Goal: Information Seeking & Learning: Learn about a topic

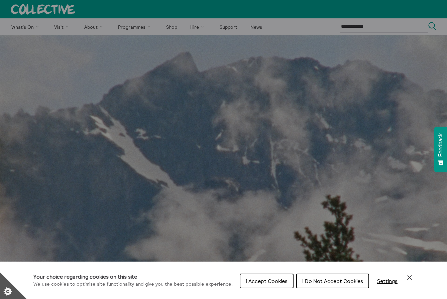
click at [319, 279] on span "I Do Not Accept Cookies" at bounding box center [332, 281] width 61 height 7
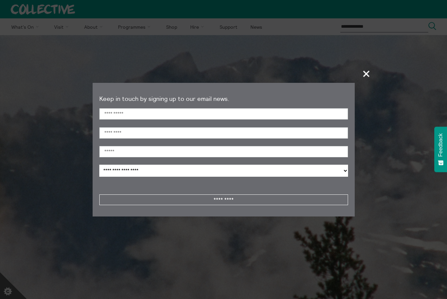
click at [364, 75] on span "+" at bounding box center [367, 74] width 20 height 20
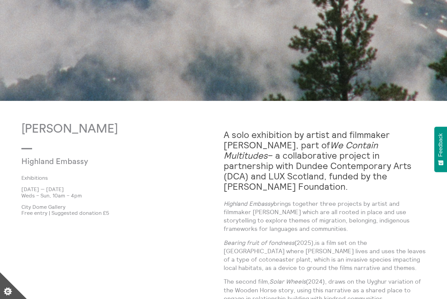
scroll to position [308, 0]
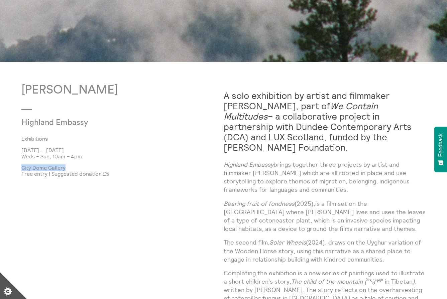
drag, startPoint x: 66, startPoint y: 167, endPoint x: 21, endPoint y: 168, distance: 45.1
click at [21, 168] on body "Menu Close Highland Embassy What's On Back What's On Exhibitions Events Play To…" at bounding box center [223, 208] width 447 height 1032
copy p "City Dome Gallery"
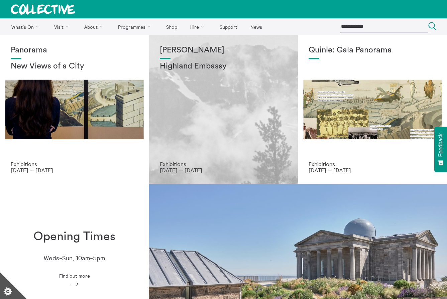
click at [182, 168] on p "[DATE] — [DATE]" at bounding box center [224, 170] width 128 height 6
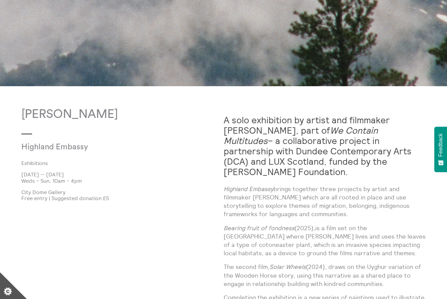
scroll to position [286, 0]
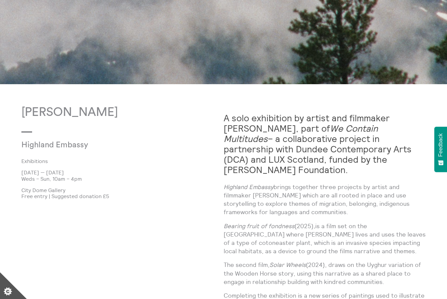
drag, startPoint x: 86, startPoint y: 178, endPoint x: 19, endPoint y: 172, distance: 67.1
click at [19, 172] on body "**********" at bounding box center [223, 230] width 447 height 1032
copy div "[DATE] — [DATE] Weds – Sun, 10am – 4pm"
